Goal: Task Accomplishment & Management: Complete application form

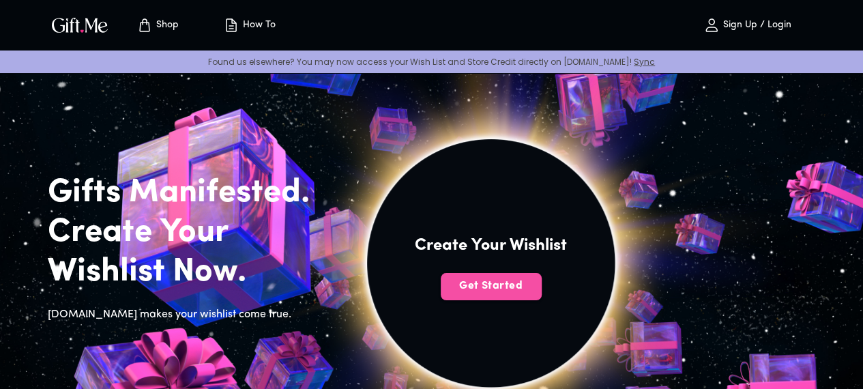
click at [542, 293] on span "Get Started" at bounding box center [491, 285] width 101 height 15
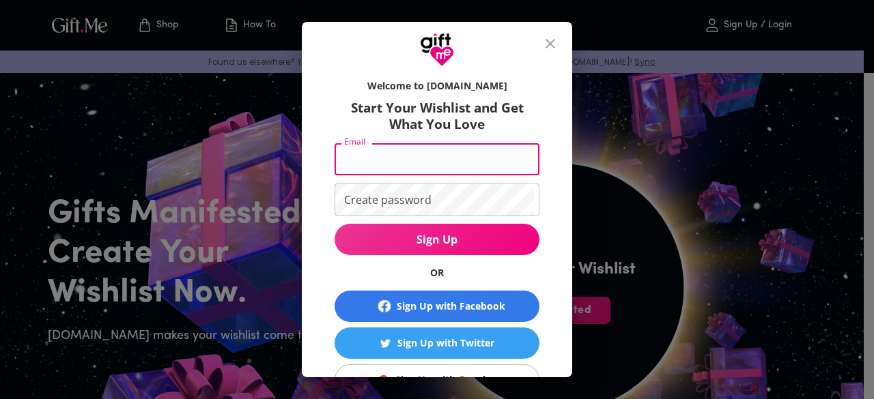
click at [397, 162] on input "Email" at bounding box center [433, 159] width 199 height 32
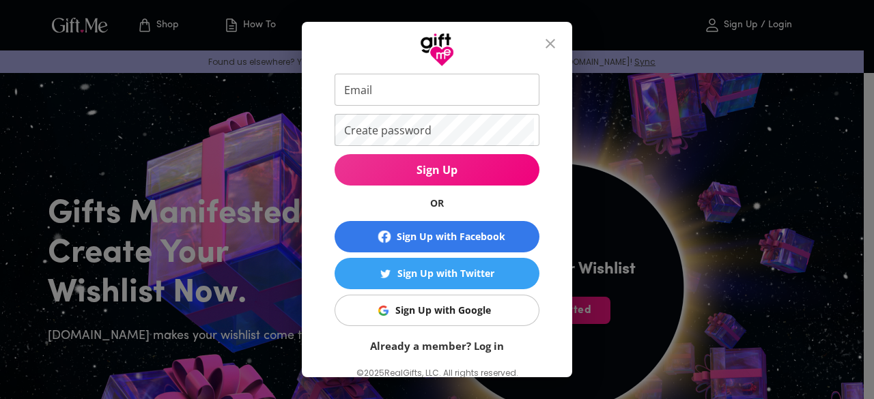
scroll to position [80, 0]
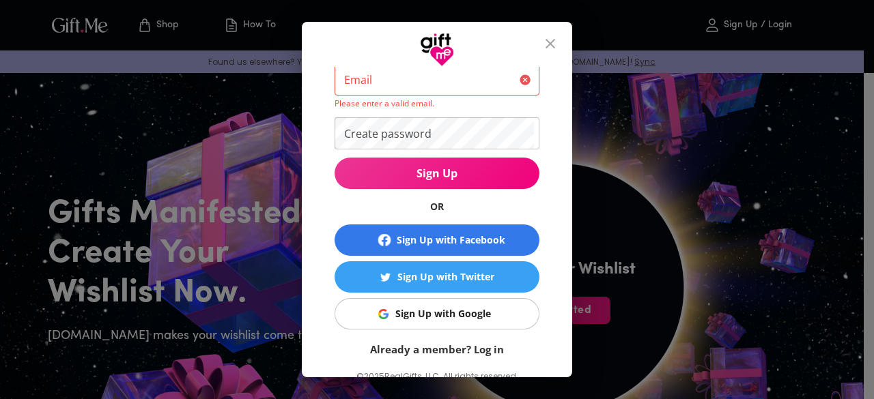
click at [470, 294] on form "Welcome to Gift.me Start Your Wishlist and Get What You Love Email Email Please…" at bounding box center [436, 174] width 205 height 364
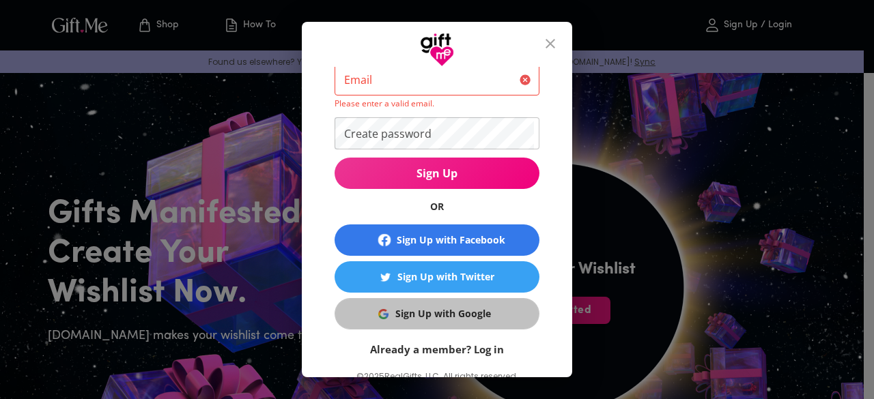
click at [464, 312] on div "Sign Up with Google" at bounding box center [443, 313] width 96 height 15
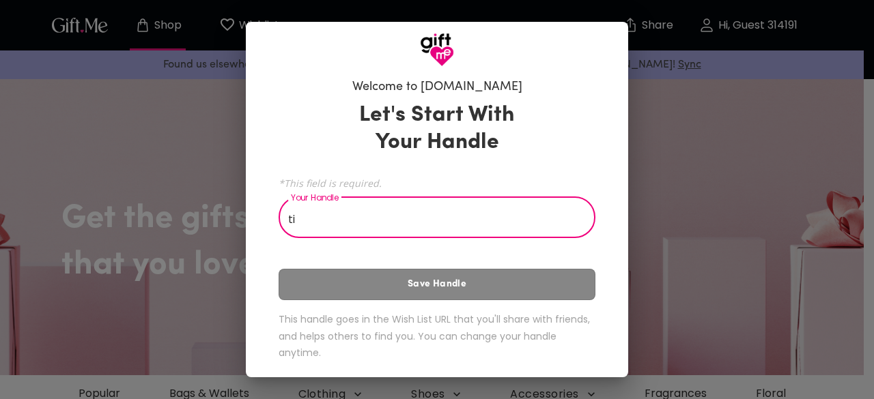
type input "t"
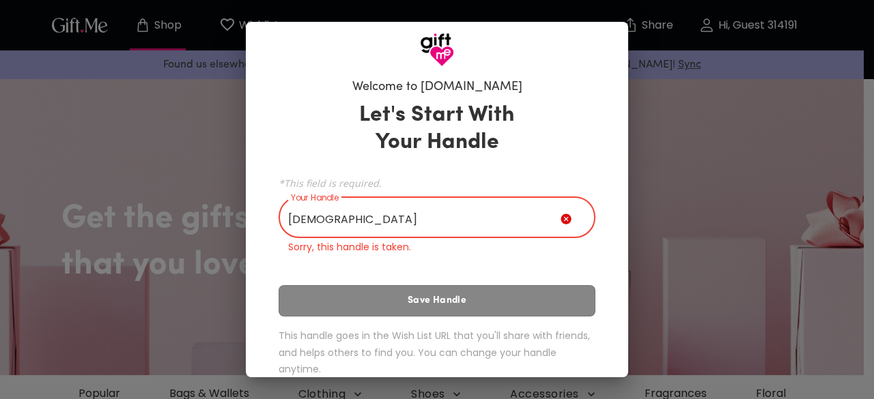
type input "[DEMOGRAPHIC_DATA]"
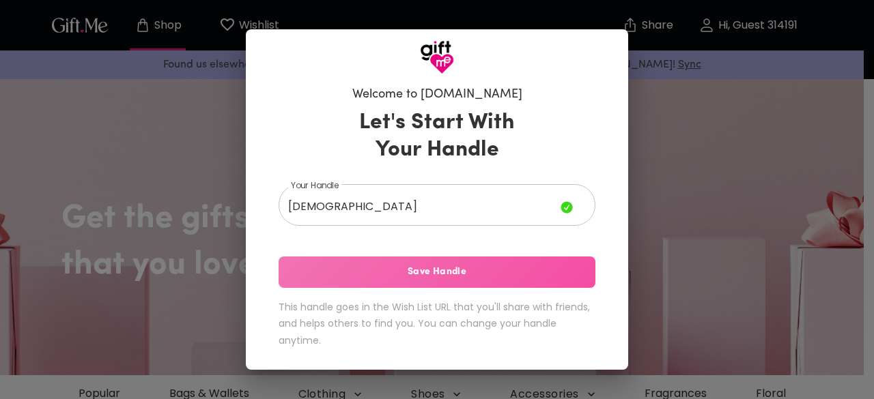
click at [453, 288] on button "Save Handle" at bounding box center [436, 272] width 317 height 31
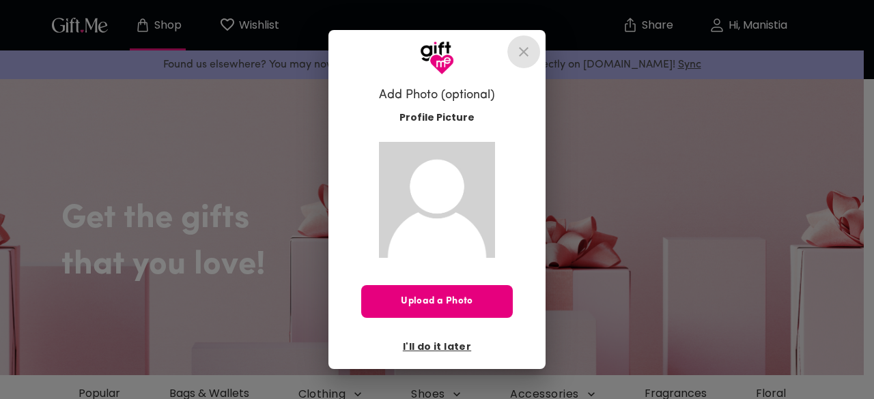
click at [524, 57] on icon "close" at bounding box center [523, 52] width 16 height 16
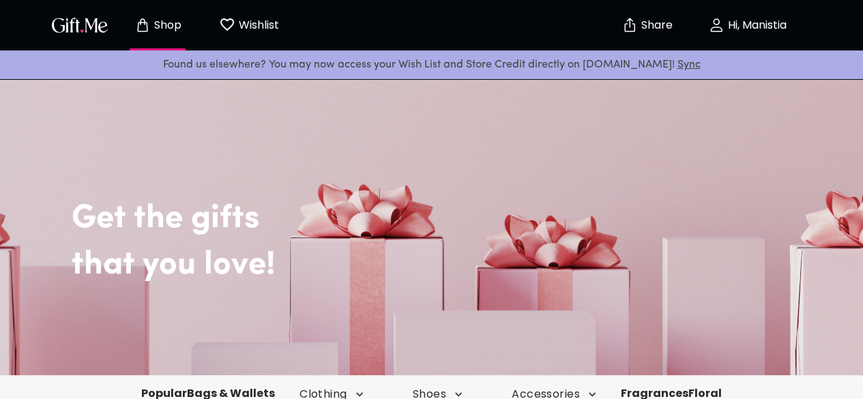
click at [253, 39] on button "Wishlist 0" at bounding box center [249, 25] width 75 height 44
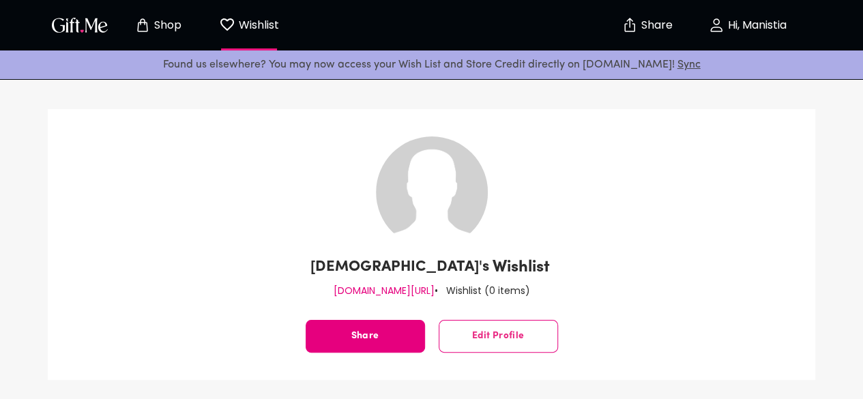
click at [88, 20] on img "button" at bounding box center [79, 25] width 61 height 20
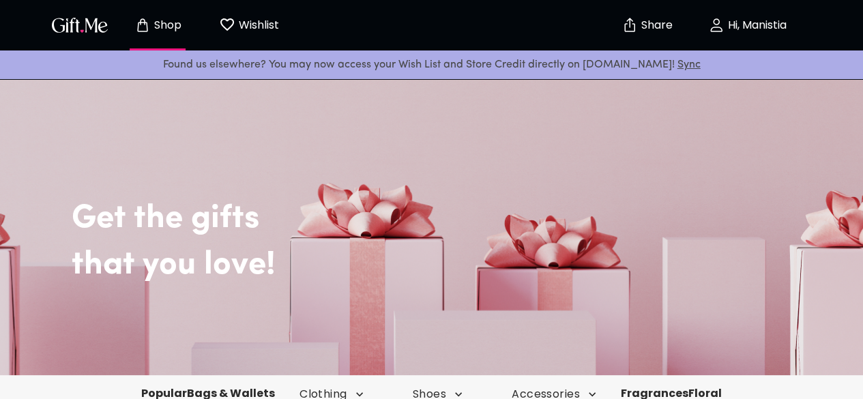
click at [88, 20] on img "button" at bounding box center [79, 25] width 61 height 20
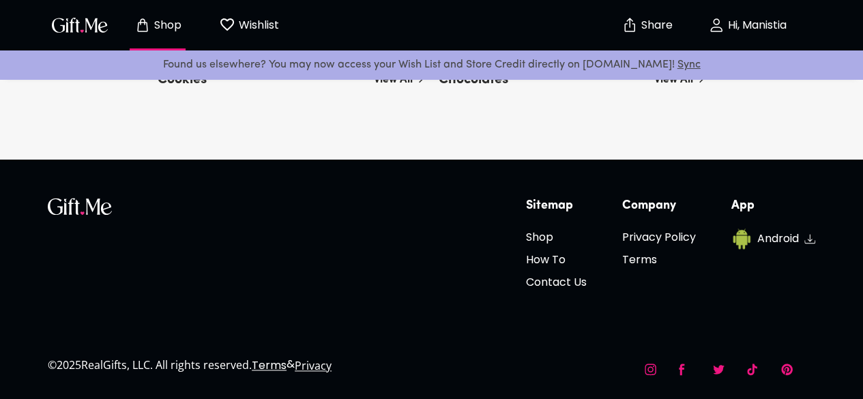
scroll to position [5129, 0]
